Goal: Navigation & Orientation: Find specific page/section

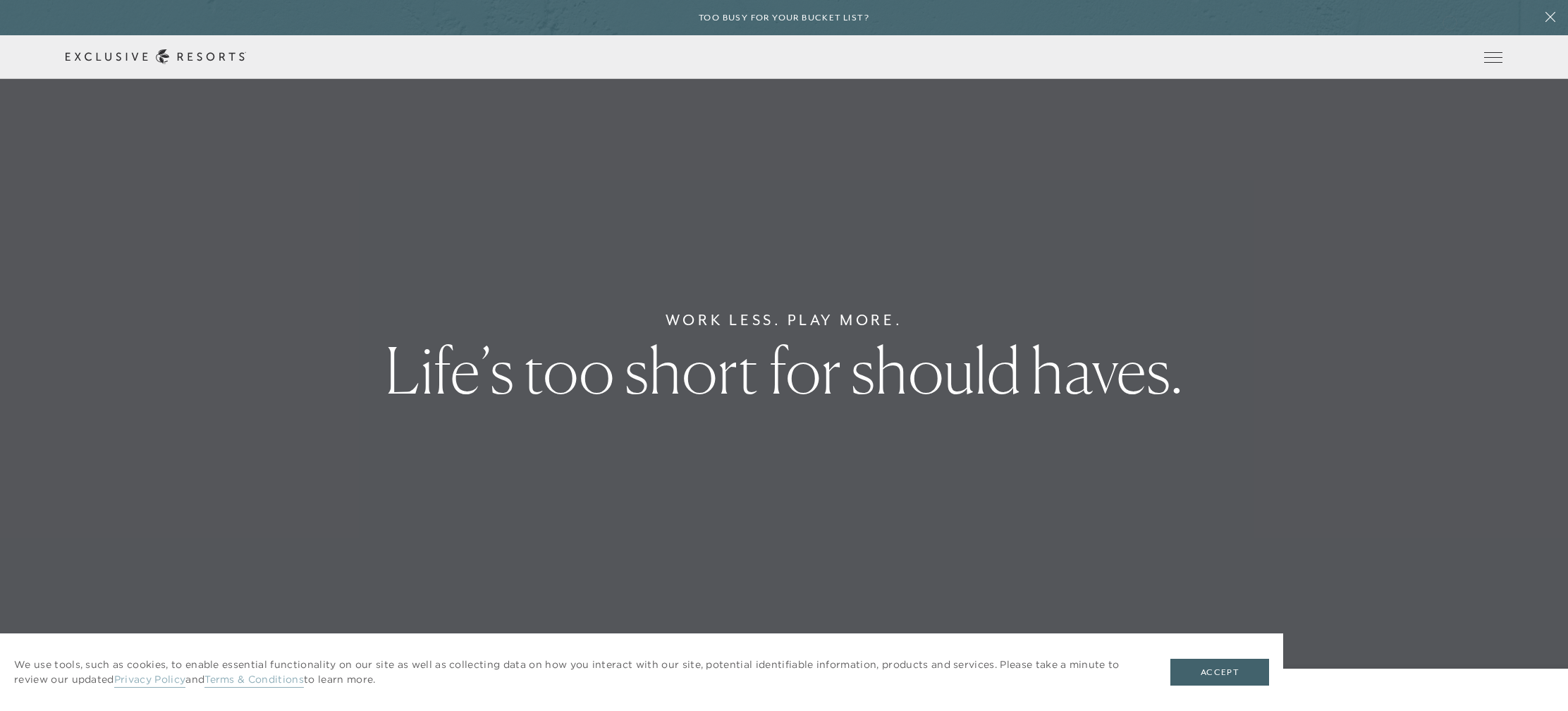
click at [1450, 21] on div "Too busy for your bucket list?" at bounding box center [784, 18] width 1568 height 35
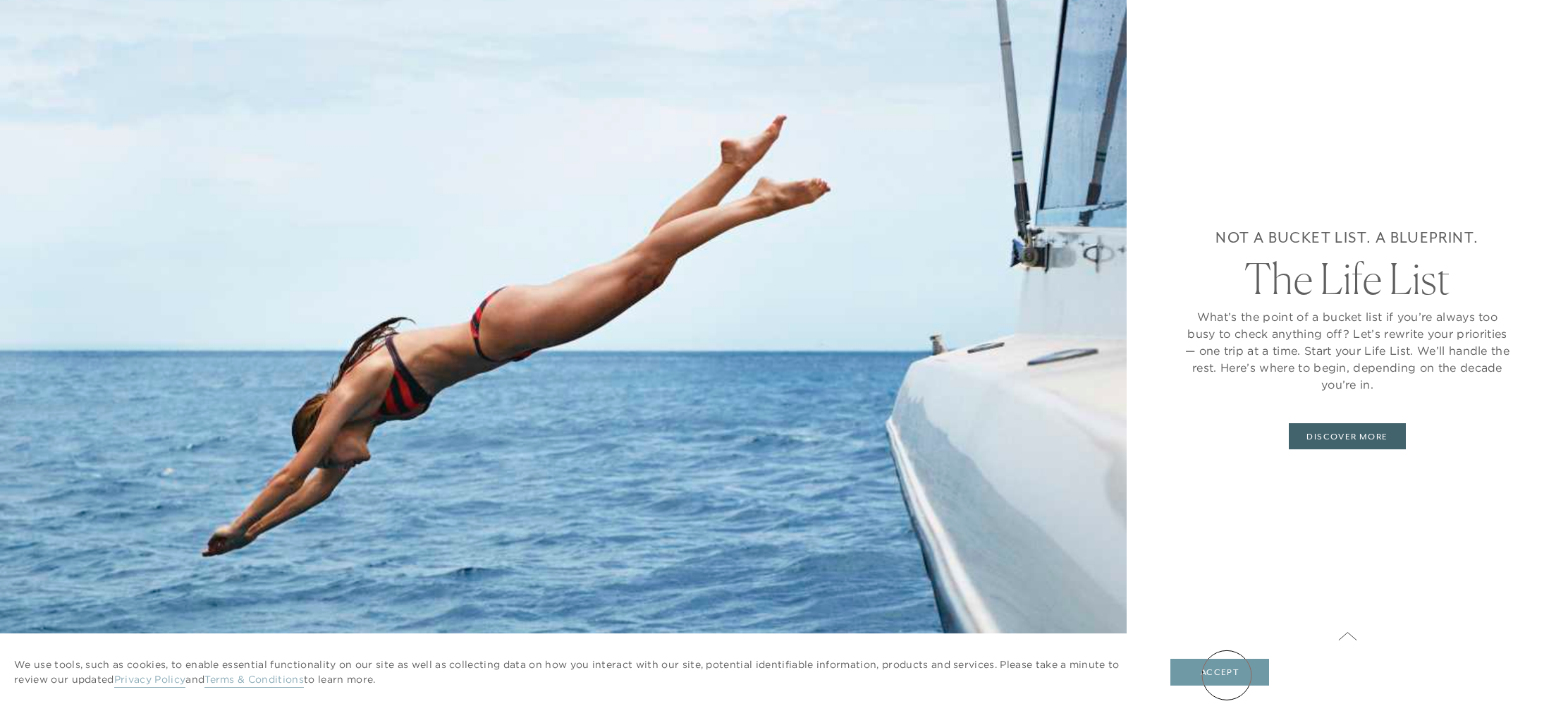
click at [1227, 675] on button "Accept" at bounding box center [1220, 672] width 99 height 27
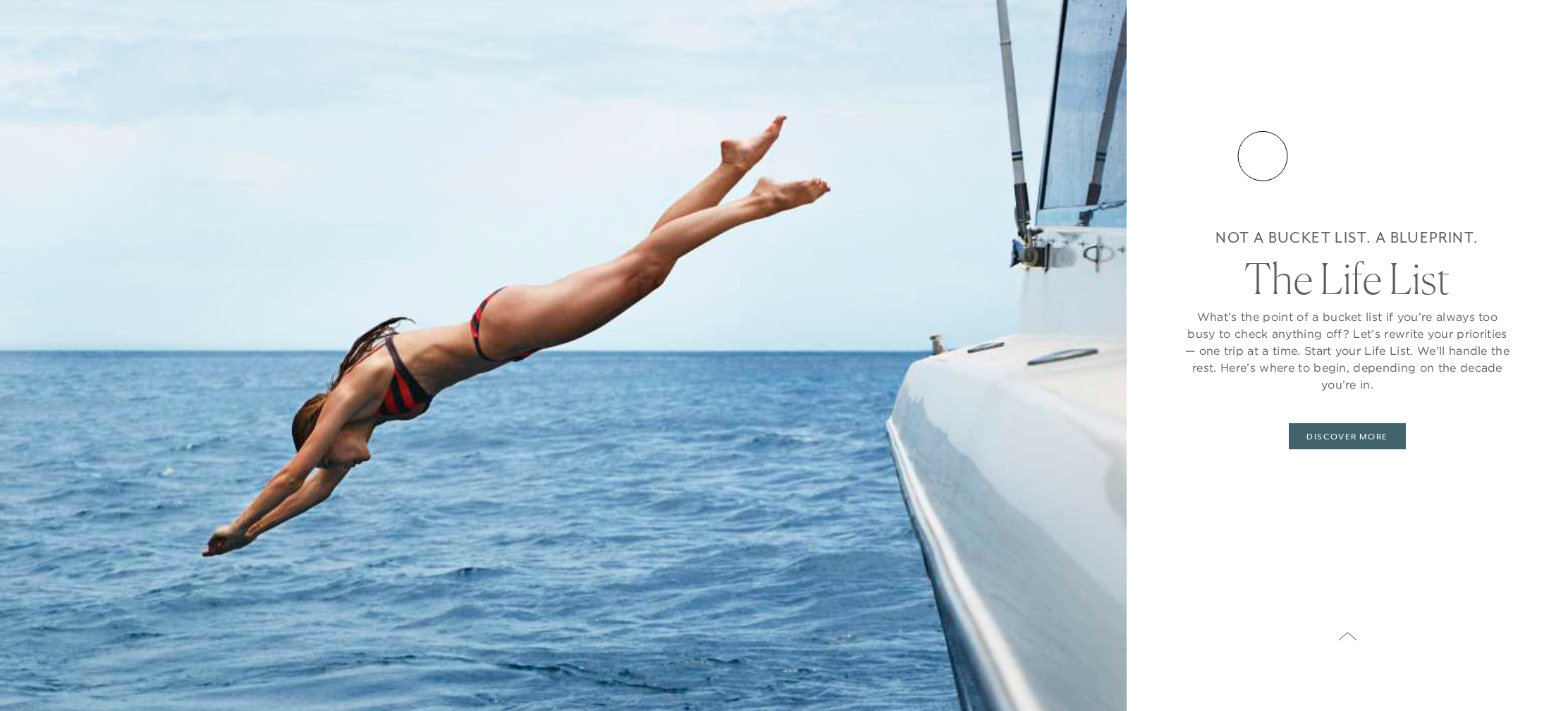
click at [1263, 156] on div "Not a bucket list. A blueprint. The Life List What’s the point of a bucket list…" at bounding box center [1348, 337] width 328 height 563
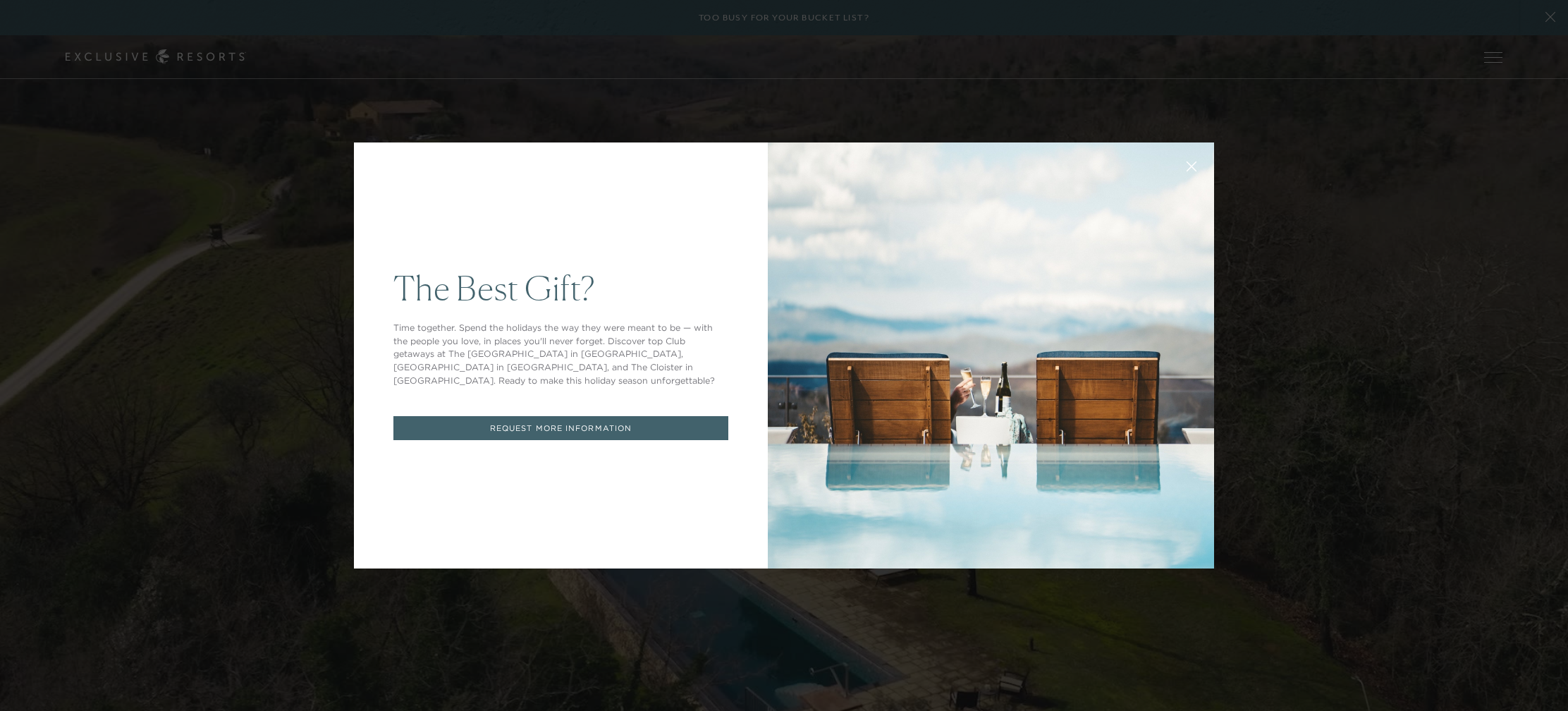
click at [1193, 164] on icon at bounding box center [1192, 167] width 11 height 11
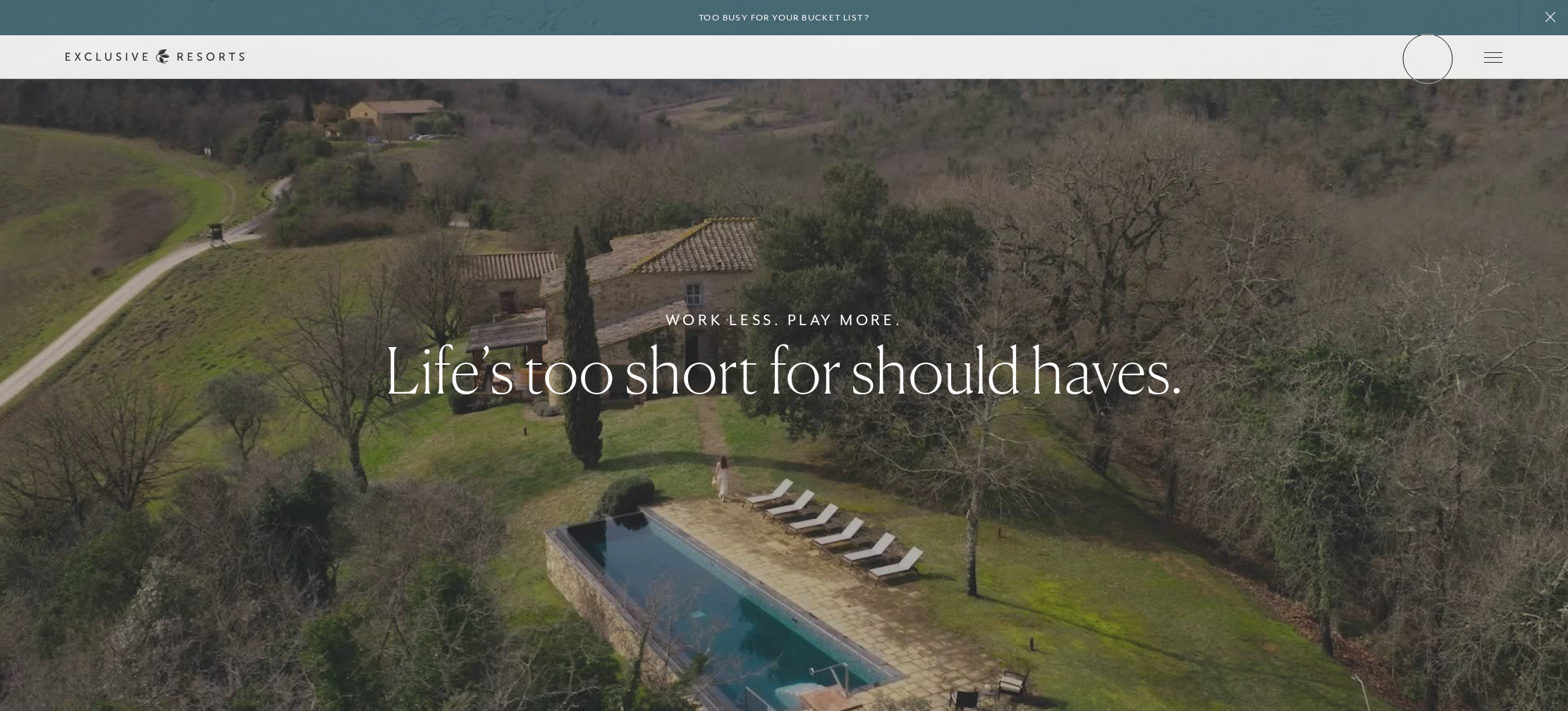
click at [0, 0] on link "Member Login" at bounding box center [0, 0] width 0 height 0
